Goal: Task Accomplishment & Management: Manage account settings

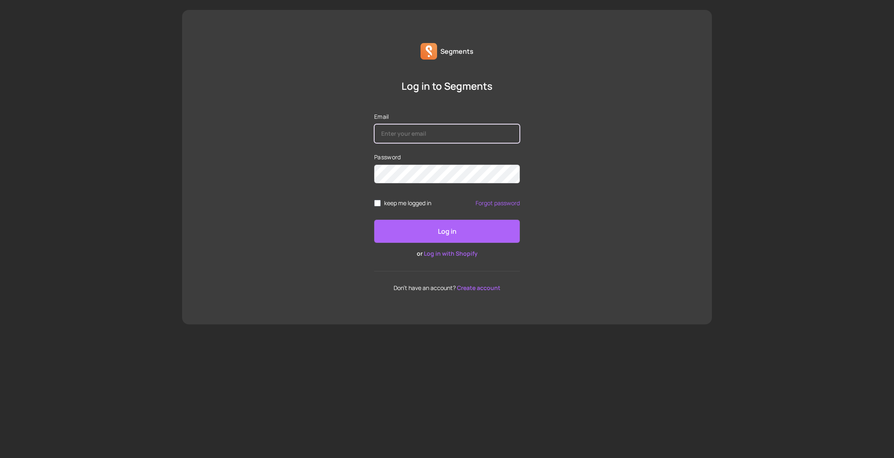
click at [489, 134] on input "Email" at bounding box center [447, 133] width 146 height 19
click at [471, 134] on input "Email" at bounding box center [447, 133] width 146 height 19
type input "[PERSON_NAME][EMAIL_ADDRESS][DOMAIN_NAME]"
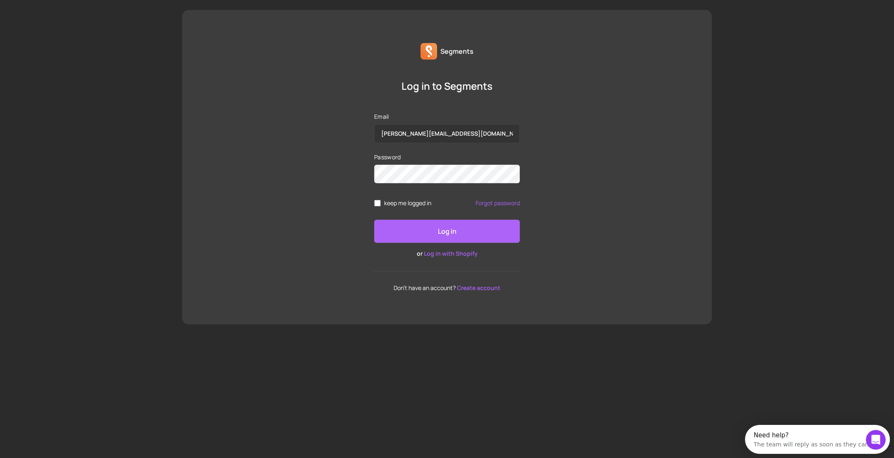
click at [458, 240] on button "Log in" at bounding box center [447, 231] width 146 height 23
